Goal: Transaction & Acquisition: Purchase product/service

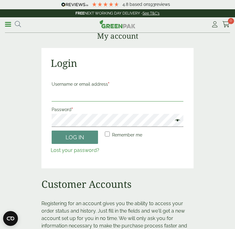
type input "**********"
click at [75, 137] on button "Log in" at bounding box center [75, 136] width 46 height 13
click at [80, 138] on button "Log in" at bounding box center [75, 136] width 46 height 13
click at [111, 130] on label "Remember me" at bounding box center [123, 134] width 39 height 9
click at [81, 138] on button "Log in" at bounding box center [75, 136] width 46 height 13
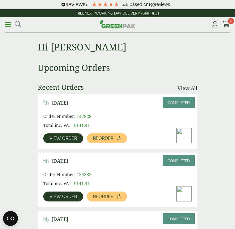
click at [64, 140] on span "View order" at bounding box center [63, 138] width 28 height 4
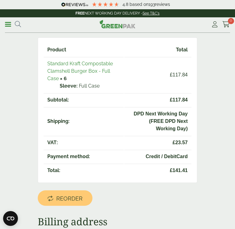
scroll to position [63, 0]
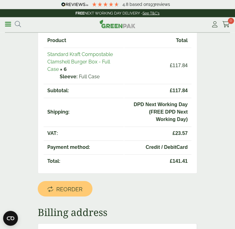
click at [73, 193] on span "Reorder" at bounding box center [69, 189] width 26 height 7
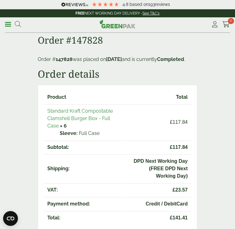
scroll to position [7, 0]
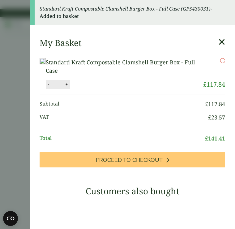
click at [143, 162] on link "Proceed to Checkout" at bounding box center [132, 159] width 185 height 15
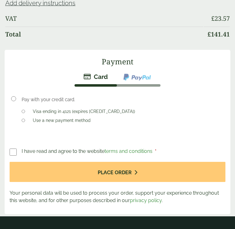
scroll to position [547, 0]
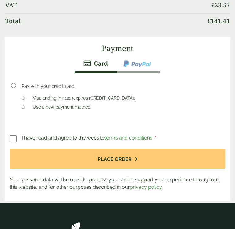
click at [119, 163] on button "Place order" at bounding box center [118, 158] width 216 height 20
